Goal: Transaction & Acquisition: Purchase product/service

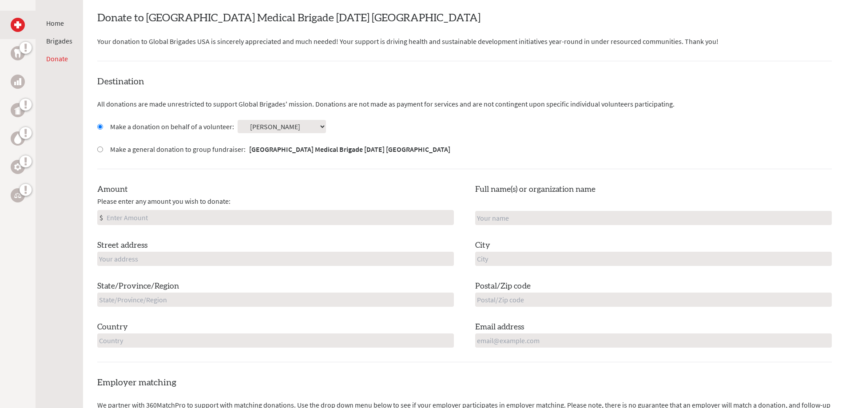
scroll to position [182, 0]
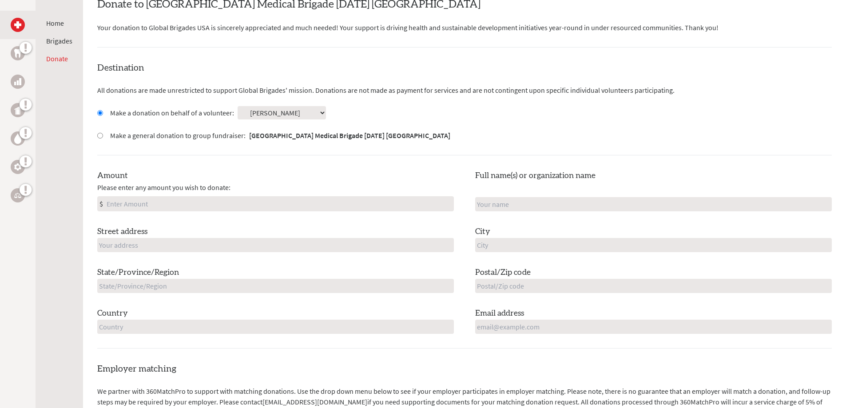
click at [113, 206] on input "Amount" at bounding box center [279, 204] width 348 height 14
type input "25"
click at [493, 207] on input "text" at bounding box center [653, 204] width 356 height 14
type input "[PERSON_NAME], Agent/Financial Professional with NY Life"
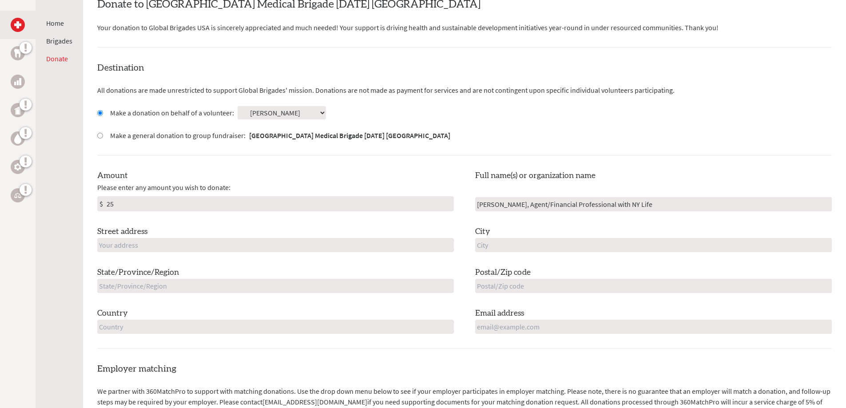
click at [111, 243] on input "text" at bounding box center [275, 245] width 356 height 14
type input "28 [PERSON_NAME] Trail"
click at [493, 242] on input "text" at bounding box center [653, 245] width 356 height 14
type input "Hopatcong"
click at [113, 285] on input "text" at bounding box center [275, 286] width 356 height 14
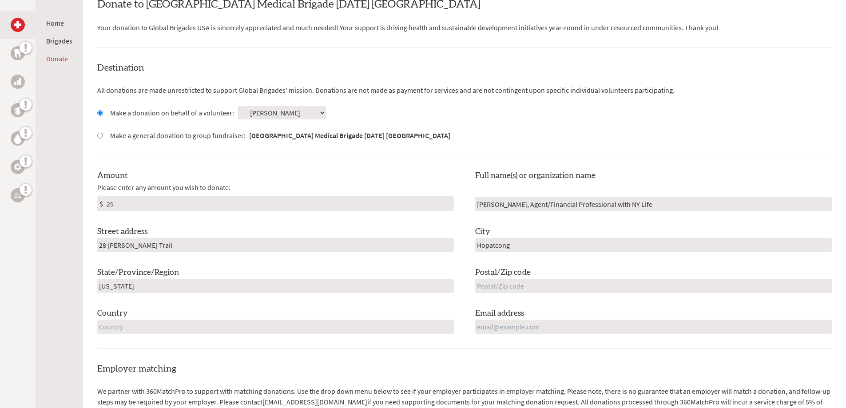
type input "[US_STATE]"
click at [491, 287] on input "text" at bounding box center [653, 286] width 356 height 14
type input "07843"
click at [121, 329] on input "text" at bounding box center [275, 327] width 356 height 14
type input "[GEOGRAPHIC_DATA]"
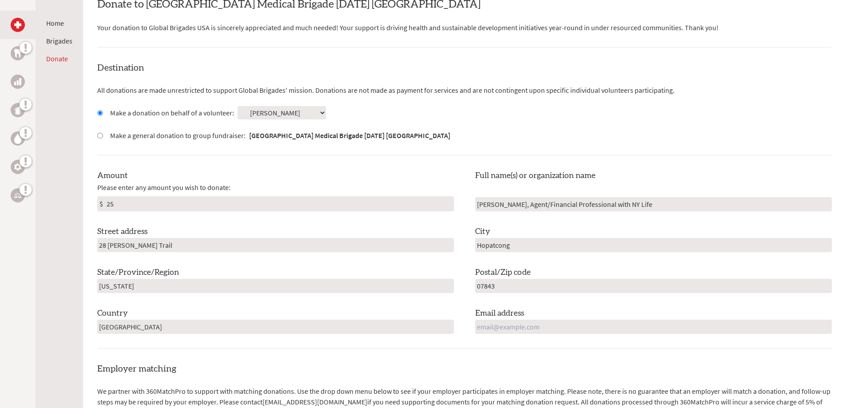
click at [493, 327] on input "email" at bounding box center [653, 327] width 356 height 14
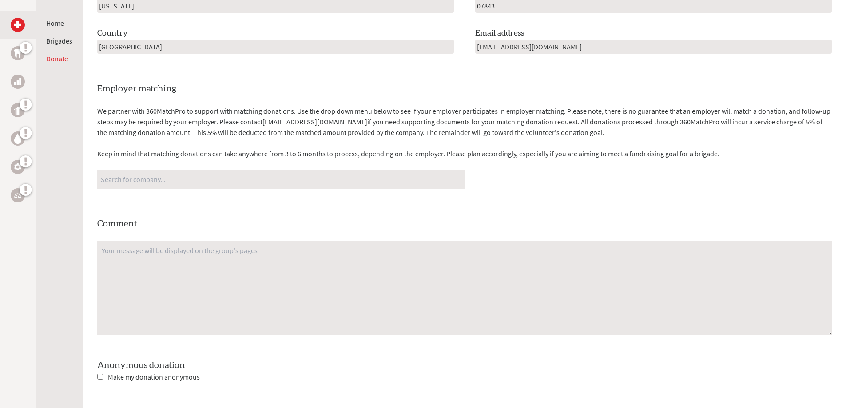
scroll to position [481, 0]
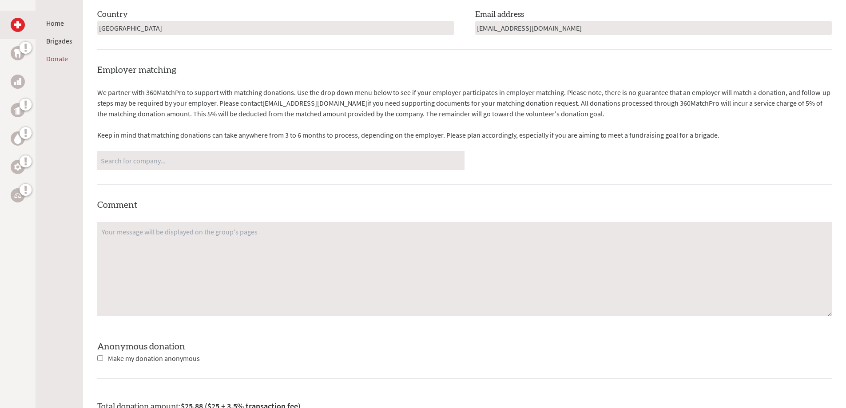
type input "[EMAIL_ADDRESS][DOMAIN_NAME]"
click at [135, 238] on textarea at bounding box center [464, 269] width 734 height 94
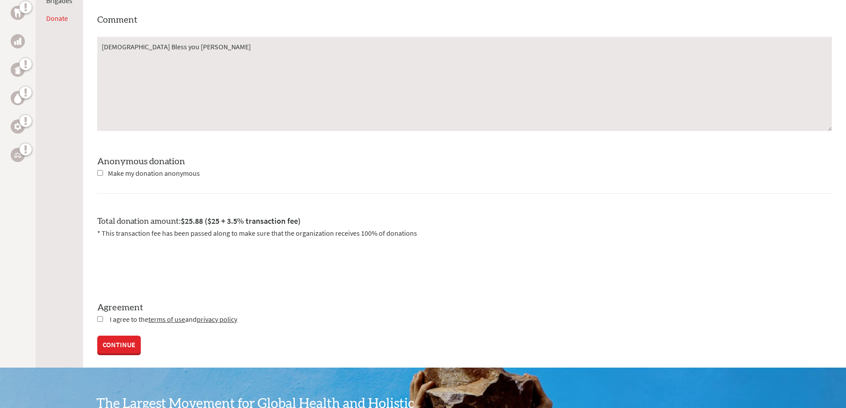
scroll to position [671, 0]
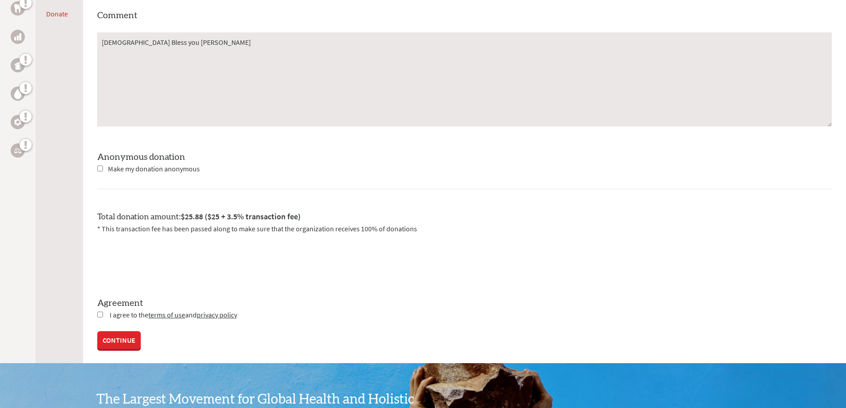
type textarea "[DEMOGRAPHIC_DATA] Bless you [PERSON_NAME]"
click at [99, 312] on input "checkbox" at bounding box center [100, 315] width 6 height 6
checkbox input "true"
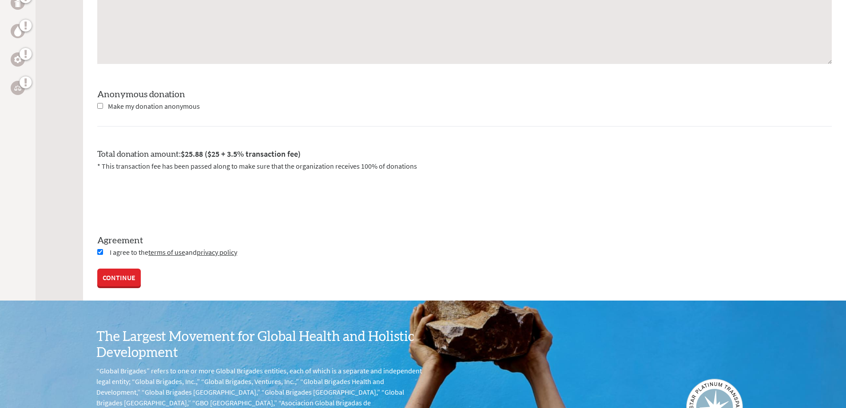
scroll to position [746, 0]
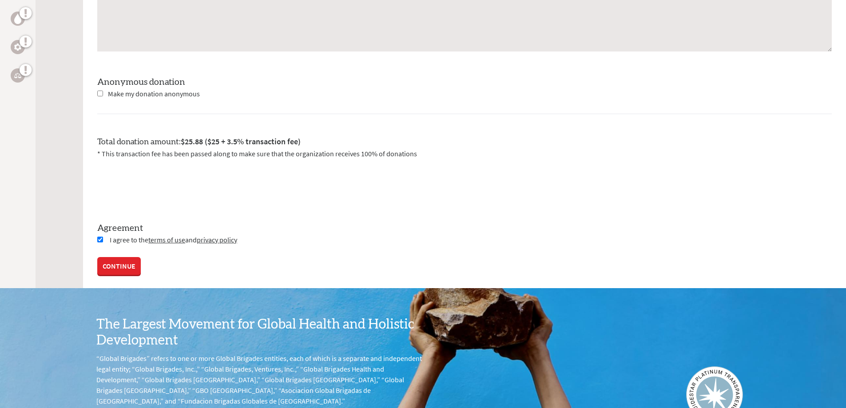
click at [115, 267] on link "CONTINUE" at bounding box center [118, 266] width 43 height 18
